Goal: Transaction & Acquisition: Purchase product/service

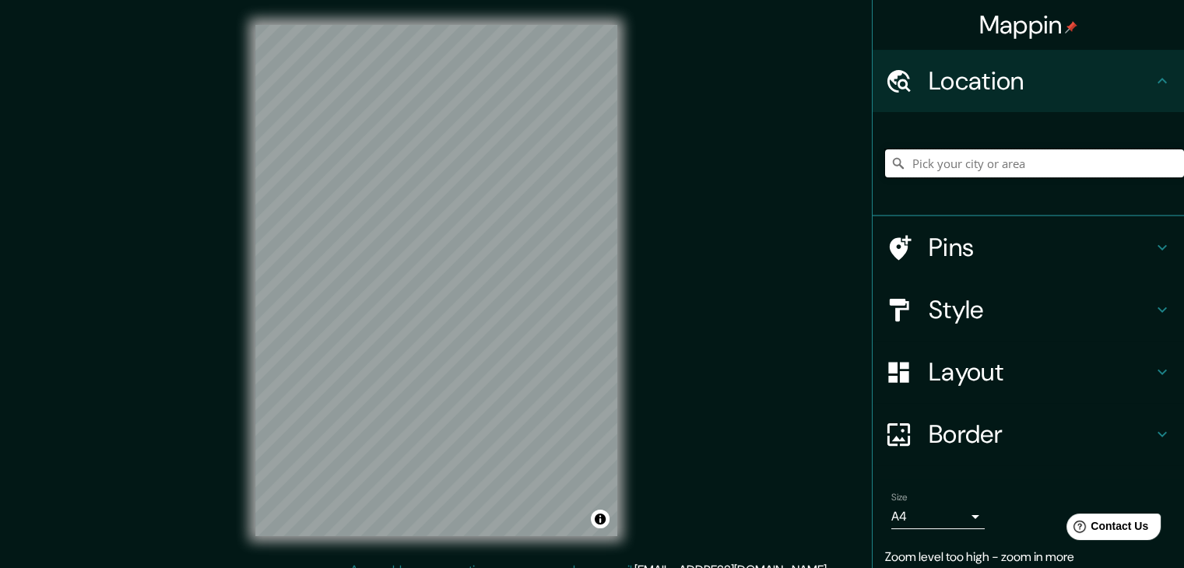
click at [964, 160] on input "Pick your city or area" at bounding box center [1034, 163] width 299 height 28
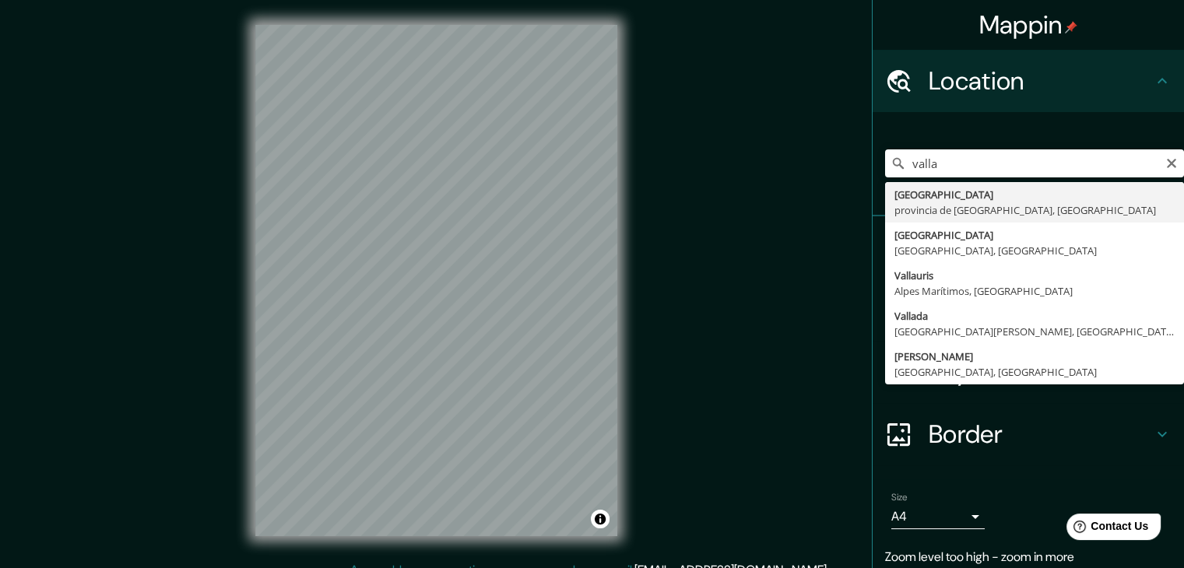
type input "Valladolid, provincia de Valladolid, España"
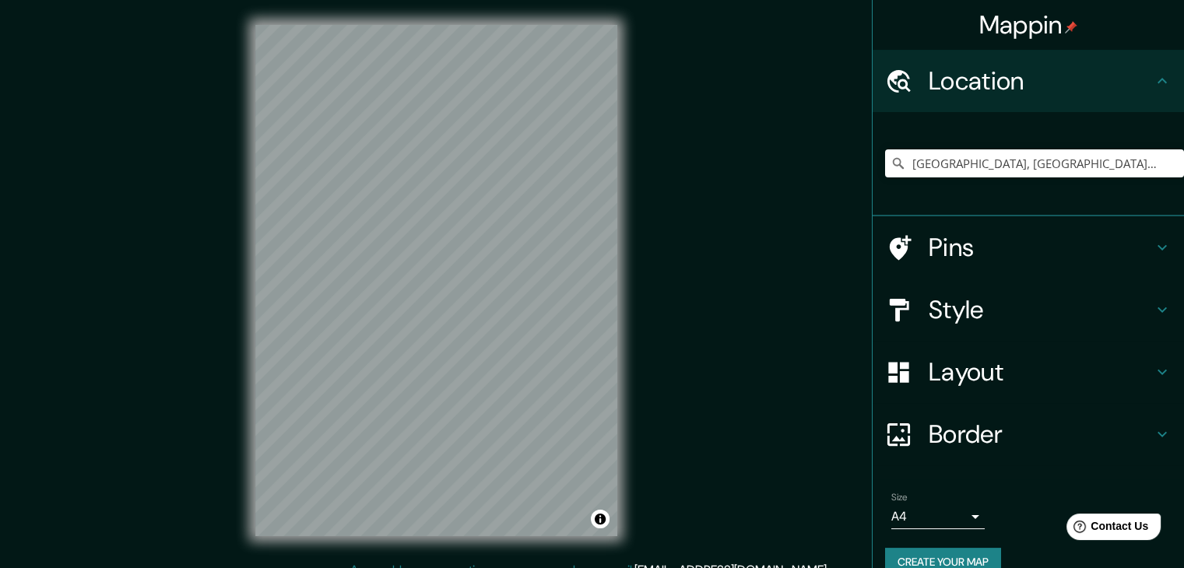
click at [1104, 377] on h4 "Layout" at bounding box center [1040, 371] width 224 height 31
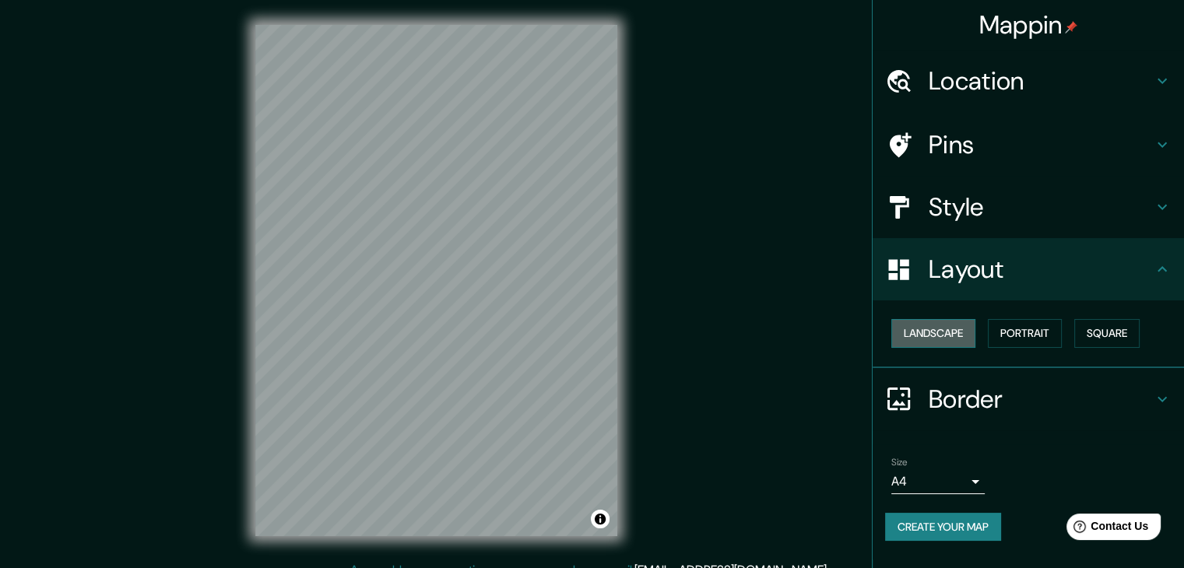
click at [956, 340] on button "Landscape" at bounding box center [933, 333] width 84 height 29
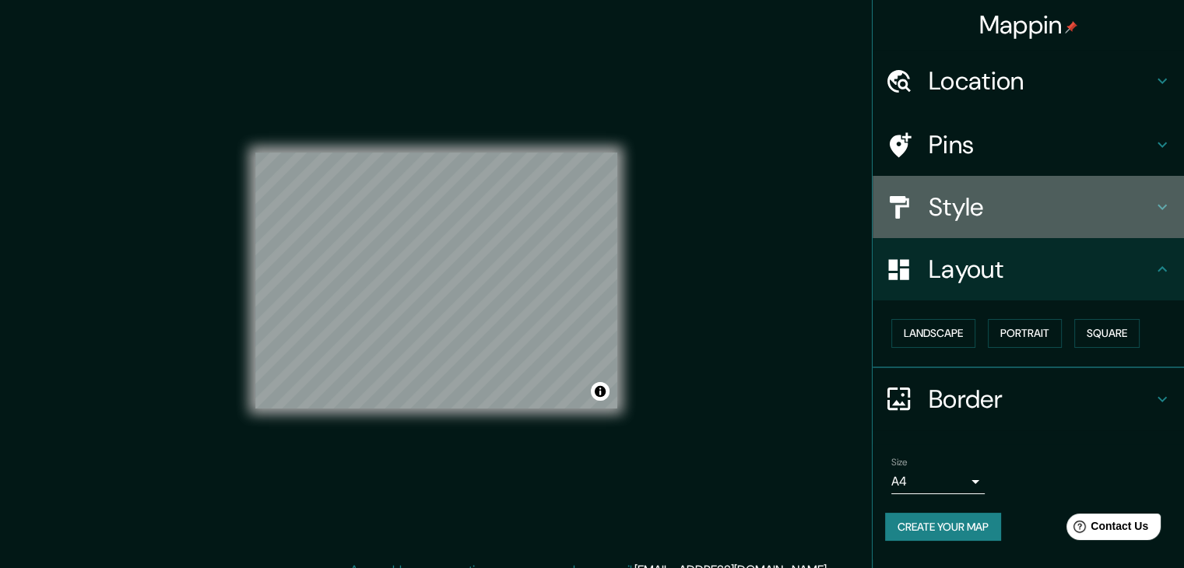
click at [1075, 190] on div "Style" at bounding box center [1027, 207] width 311 height 62
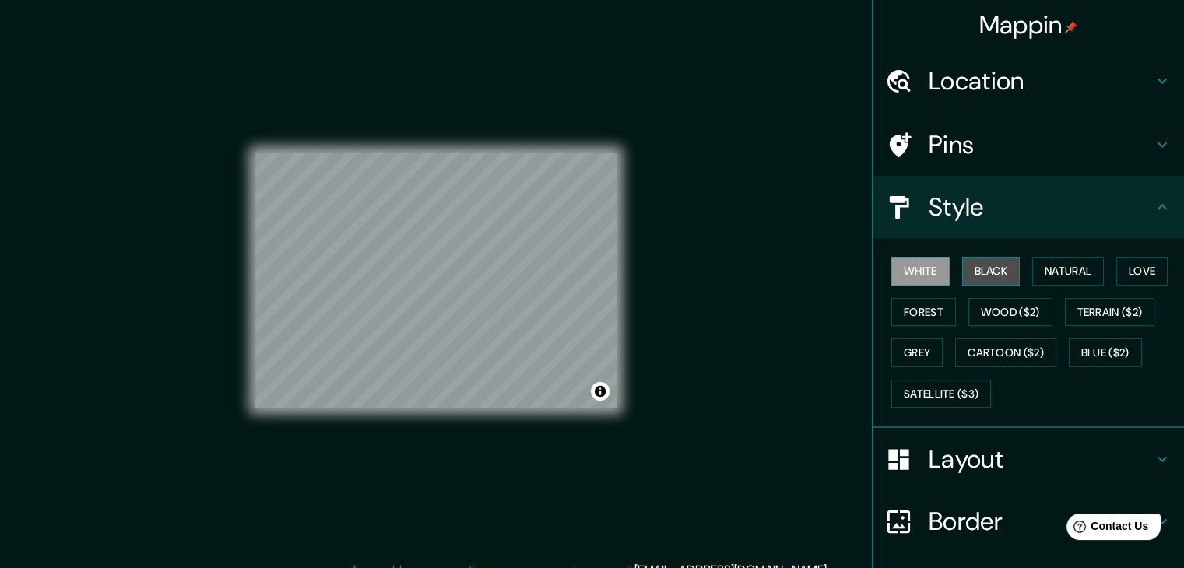
click at [982, 268] on button "Black" at bounding box center [991, 271] width 58 height 29
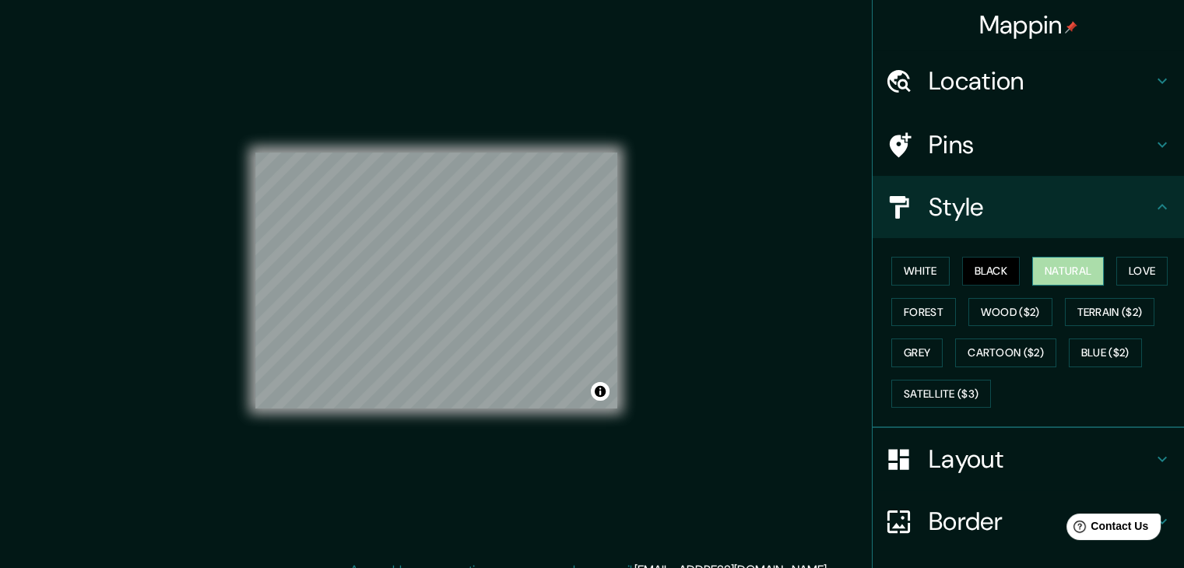
click at [1033, 268] on button "Natural" at bounding box center [1068, 271] width 72 height 29
click at [1139, 262] on button "Love" at bounding box center [1141, 271] width 51 height 29
click at [1089, 268] on button "Natural" at bounding box center [1068, 271] width 72 height 29
click at [1145, 272] on button "Love" at bounding box center [1141, 271] width 51 height 29
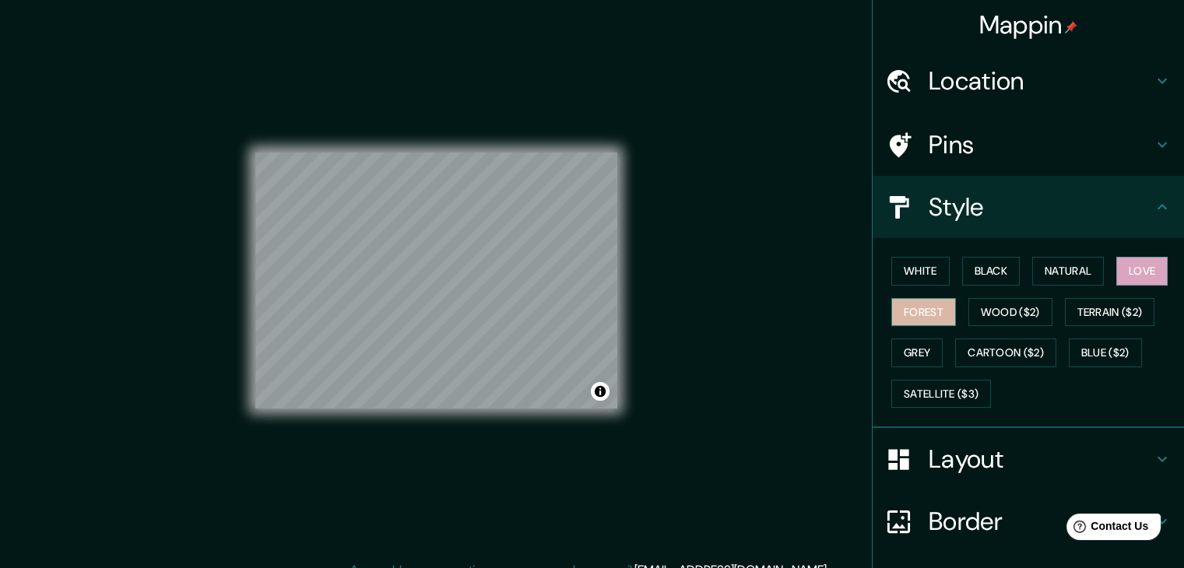
click at [915, 315] on button "Forest" at bounding box center [923, 312] width 65 height 29
click at [977, 312] on button "Wood ($2)" at bounding box center [1010, 312] width 84 height 29
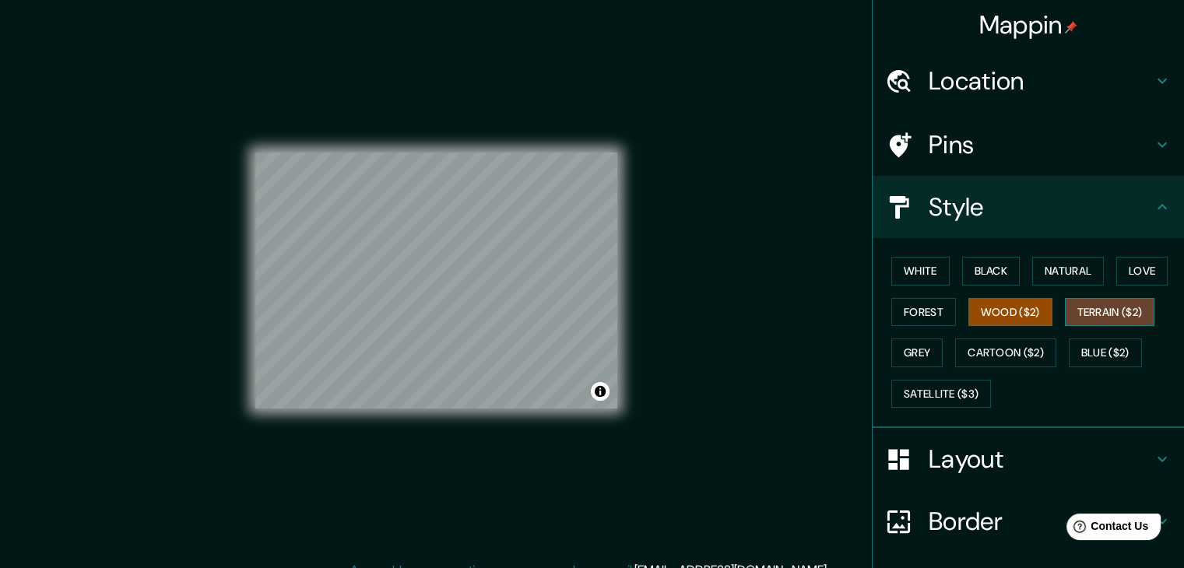
click at [1075, 306] on button "Terrain ($2)" at bounding box center [1110, 312] width 90 height 29
click at [1065, 275] on button "Natural" at bounding box center [1068, 271] width 72 height 29
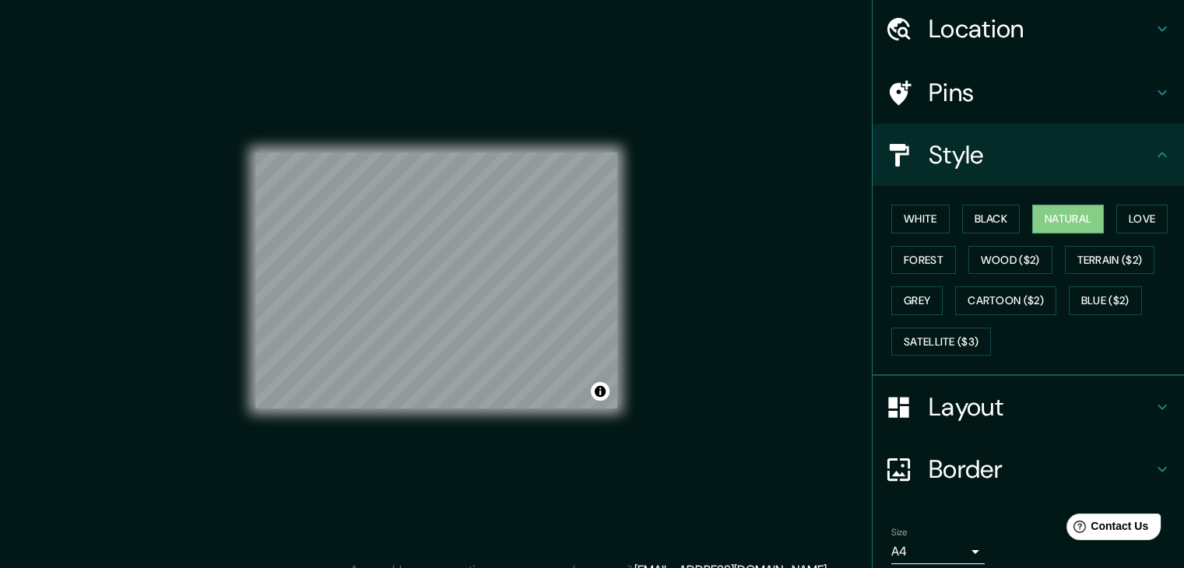
scroll to position [112, 0]
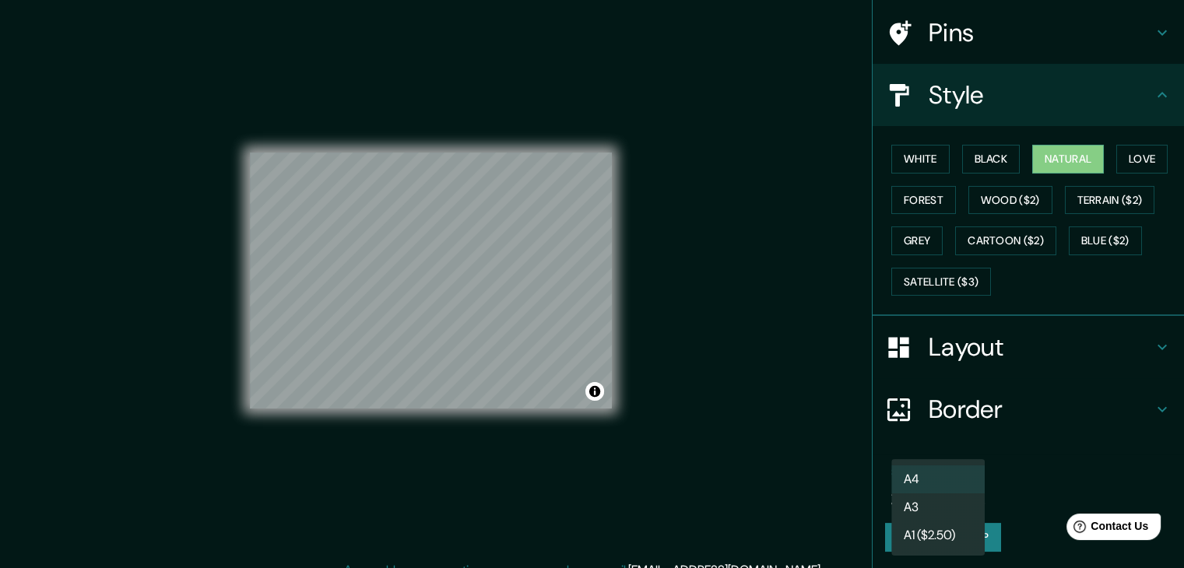
click at [962, 489] on body "Mappin Location Valladolid, provincia de Valladolid, España Pins Style White Bl…" at bounding box center [592, 284] width 1184 height 568
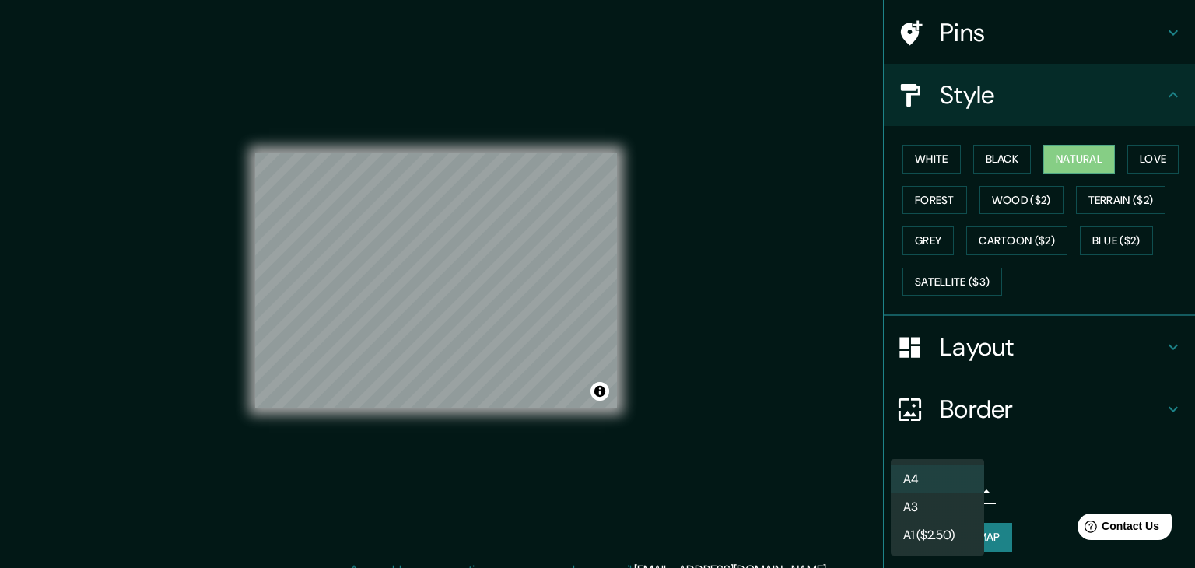
click at [962, 496] on li "A3" at bounding box center [937, 507] width 93 height 28
type input "a4"
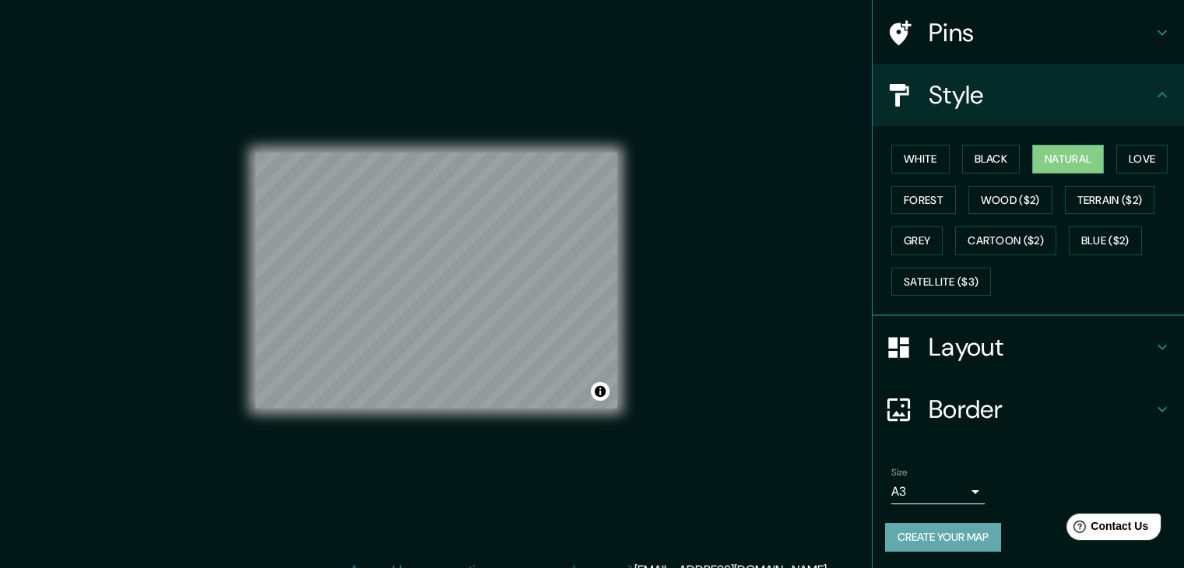
click at [974, 530] on button "Create your map" at bounding box center [943, 537] width 116 height 29
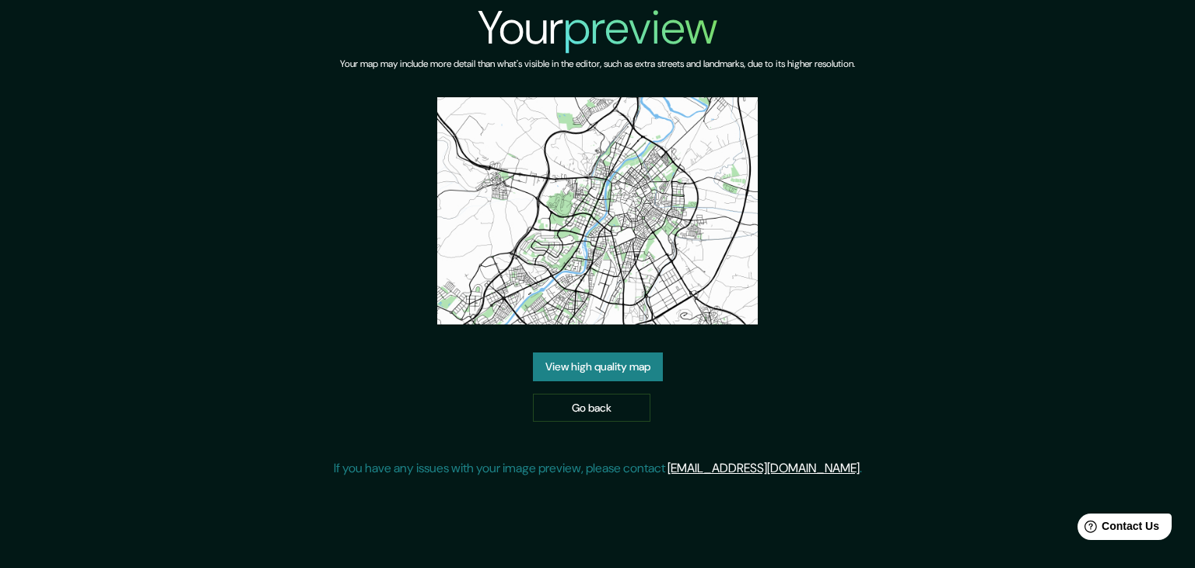
click at [629, 370] on link "View high quality map" at bounding box center [598, 367] width 130 height 29
